Goal: Information Seeking & Learning: Compare options

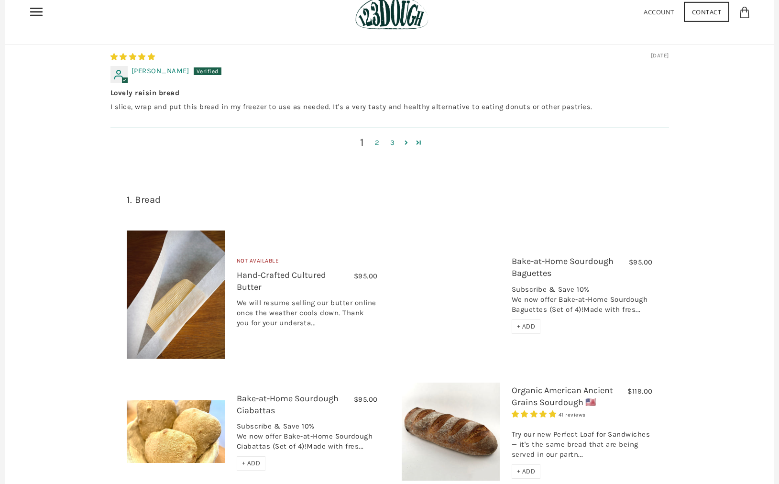
scroll to position [570, 0]
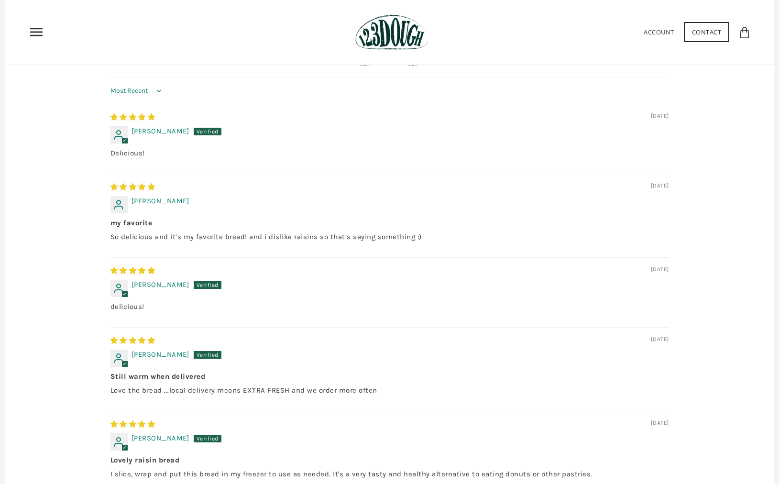
click at [37, 32] on use "Primary" at bounding box center [36, 32] width 12 height 8
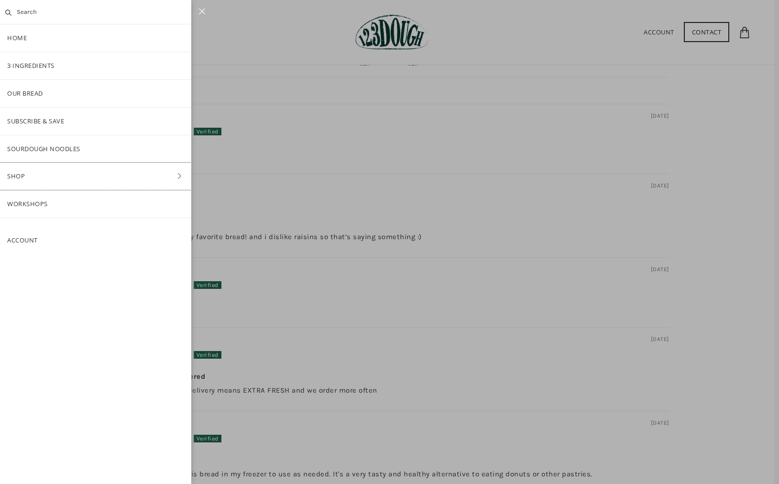
click at [186, 175] on icon at bounding box center [180, 176] width 14 height 7
click at [40, 121] on link "Bread" at bounding box center [95, 121] width 191 height 27
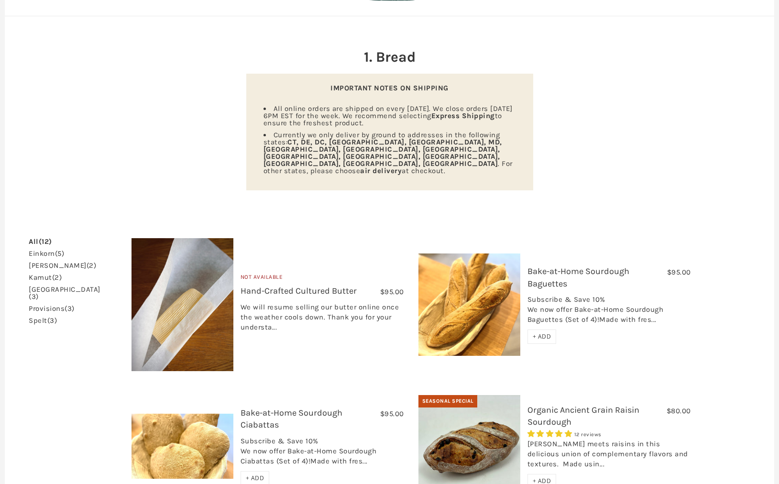
scroll to position [100, 0]
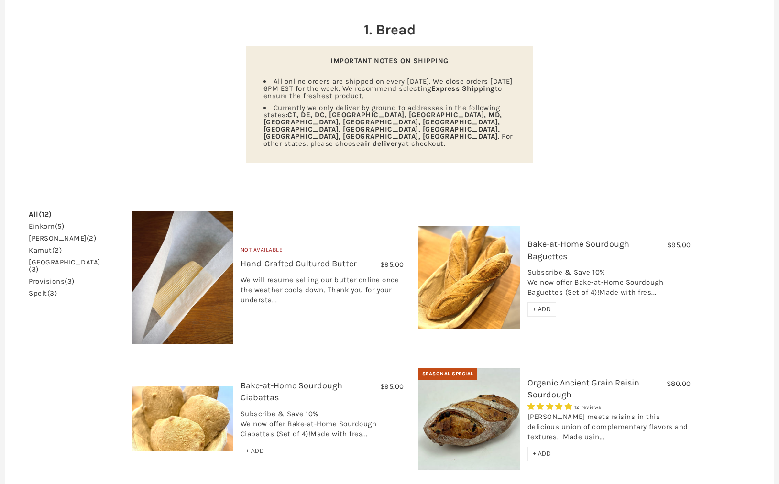
click at [543, 239] on link "Bake-at-Home Sourdough Baguettes" at bounding box center [578, 250] width 102 height 22
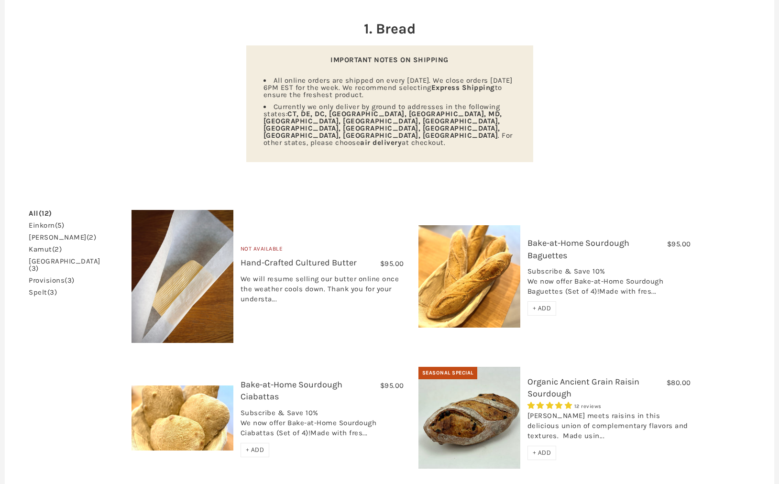
click at [528, 376] on link "Organic Ancient Grain Raisin Sourdough" at bounding box center [583, 387] width 112 height 22
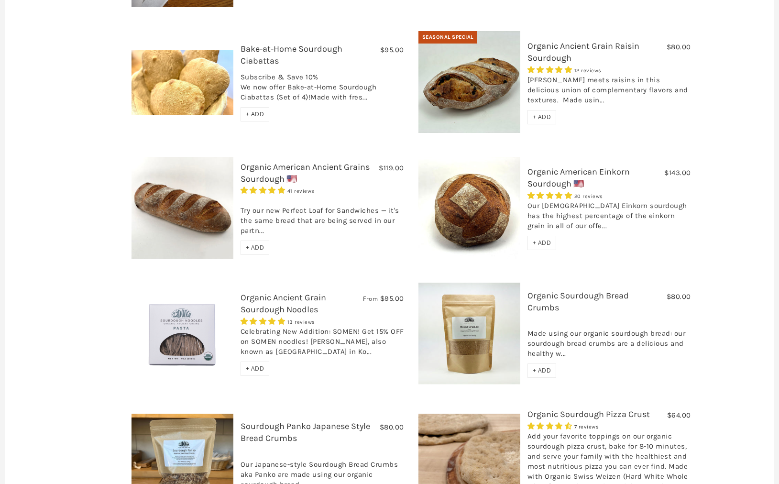
scroll to position [439, 0]
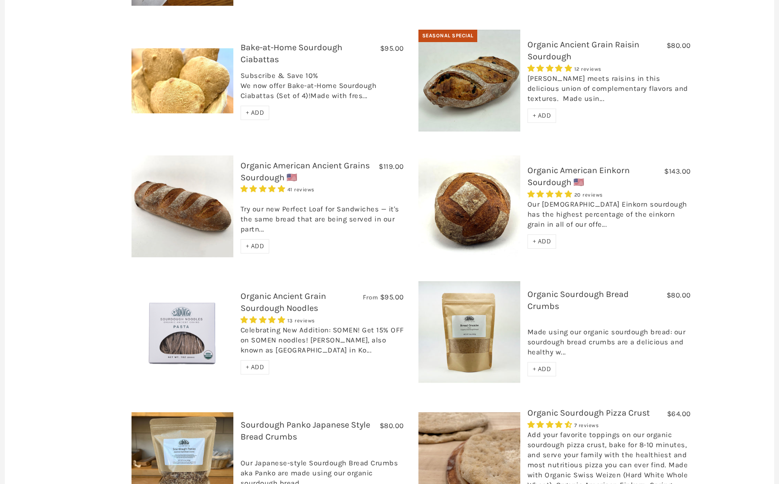
click at [241, 160] on link "Organic American Ancient Grains Sourdough 🇺🇸" at bounding box center [305, 171] width 129 height 22
click at [490, 187] on img at bounding box center [469, 206] width 102 height 102
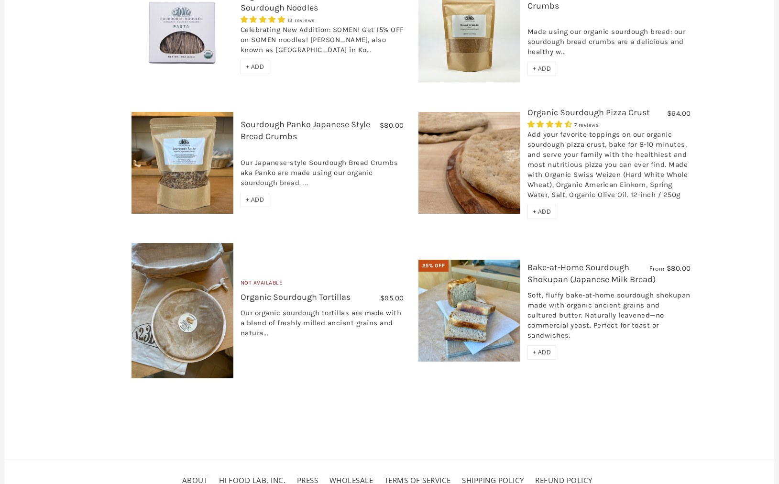
scroll to position [772, 0]
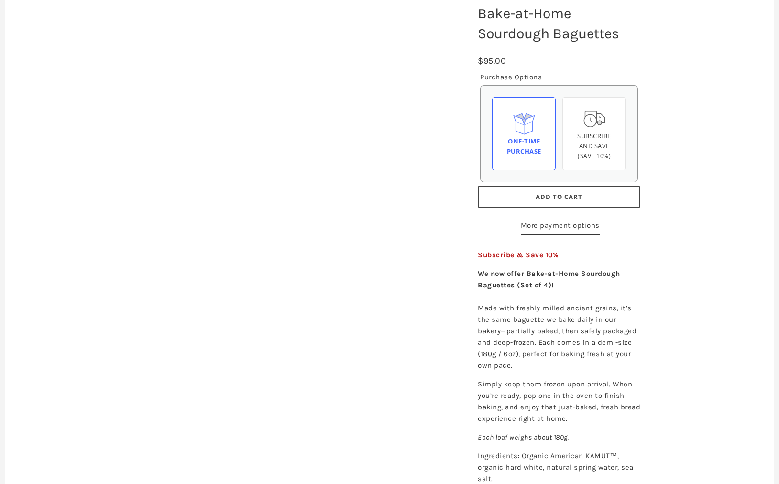
scroll to position [144, 0]
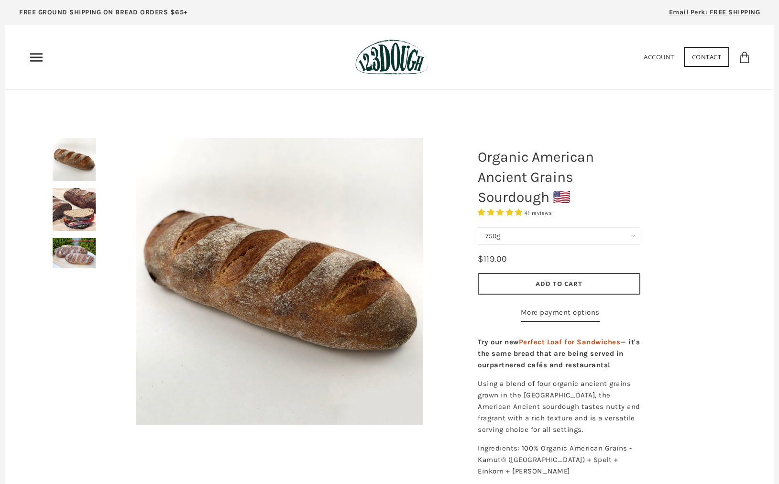
click at [604, 240] on select "750g Perfect Loaf for Sandwiches (Whole, 1500g) Perfect Loaf for Sandwiches (Ha…" at bounding box center [559, 236] width 163 height 18
click at [510, 227] on select "750g Perfect Loaf for Sandwiches (Whole, 1500g) Perfect Loaf for Sandwiches (Ha…" at bounding box center [559, 236] width 163 height 18
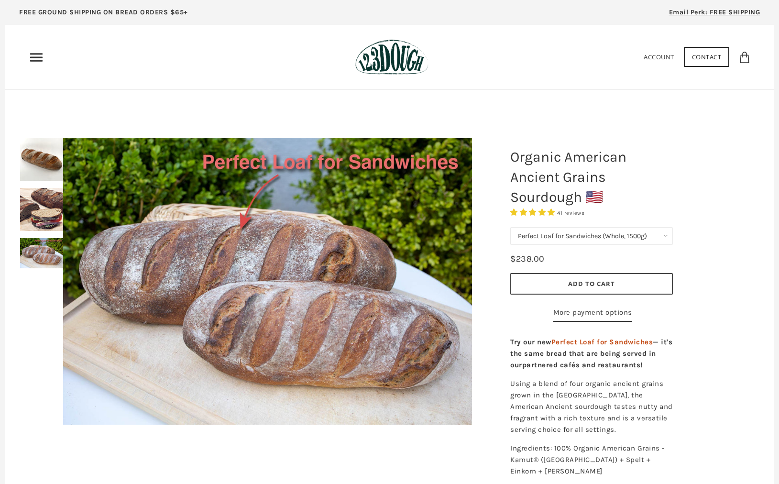
click at [621, 237] on select "750g Perfect Loaf for Sandwiches (Whole, 1500g) Perfect Loaf for Sandwiches (Ha…" at bounding box center [591, 236] width 163 height 18
select select "Perfect Loaf for Sandwiches (Half, 750g)"
click at [510, 227] on select "750g Perfect Loaf for Sandwiches (Whole, 1500g) Perfect Loaf for Sandwiches (Ha…" at bounding box center [591, 236] width 163 height 18
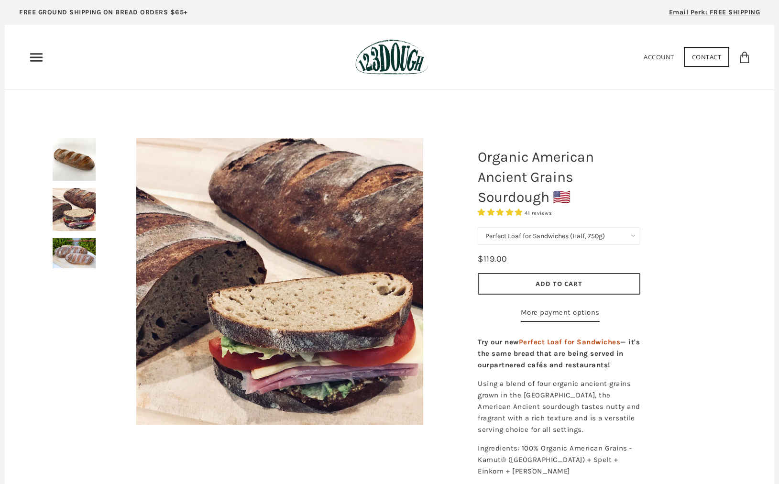
click at [631, 236] on select "750g Perfect Loaf for Sandwiches (Whole, 1500g) Perfect Loaf for Sandwiches (Ha…" at bounding box center [559, 236] width 163 height 18
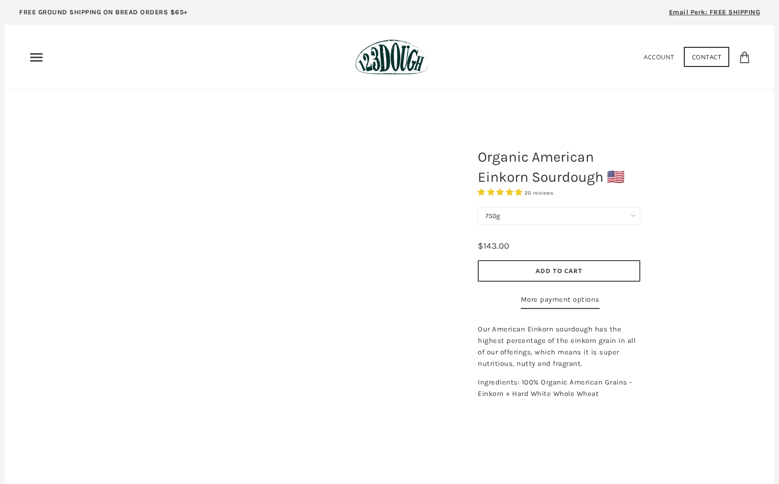
click at [534, 219] on select "750g" at bounding box center [559, 216] width 163 height 18
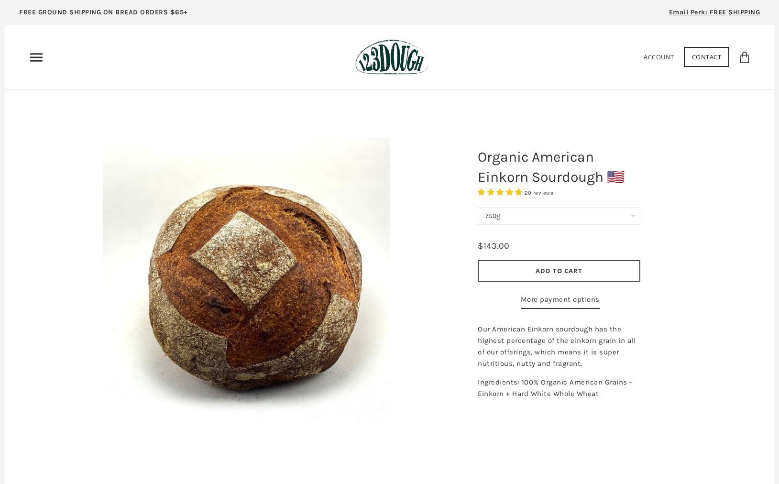
click at [478, 207] on select "750g" at bounding box center [559, 216] width 163 height 18
